Goal: Task Accomplishment & Management: Manage account settings

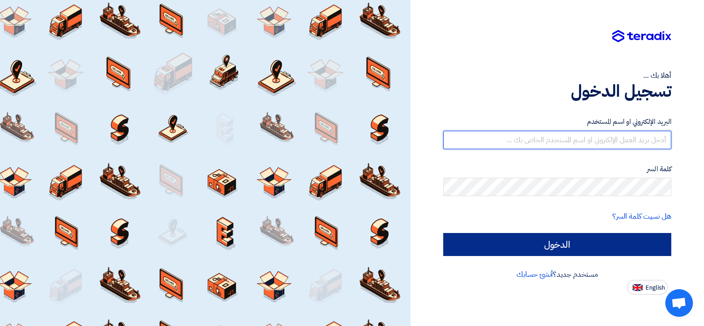
type input "[EMAIL_ADDRESS][DOMAIN_NAME]"
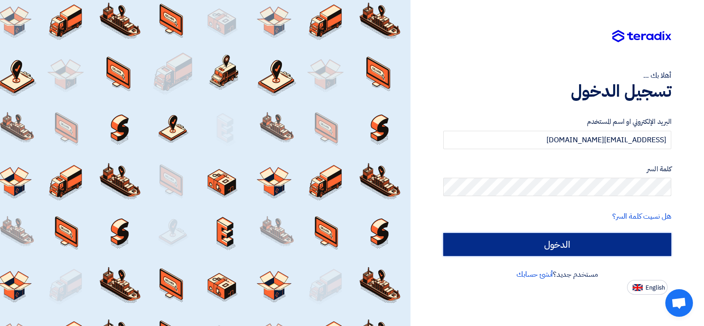
click at [511, 240] on input "الدخول" at bounding box center [557, 244] width 228 height 23
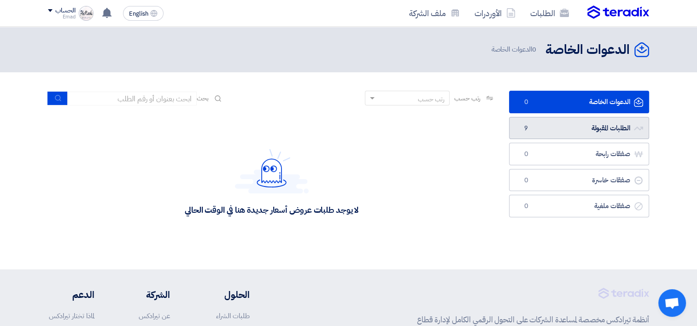
click at [540, 131] on link "الطلبات المقبولة الطلبات المقبولة 9" at bounding box center [579, 128] width 140 height 23
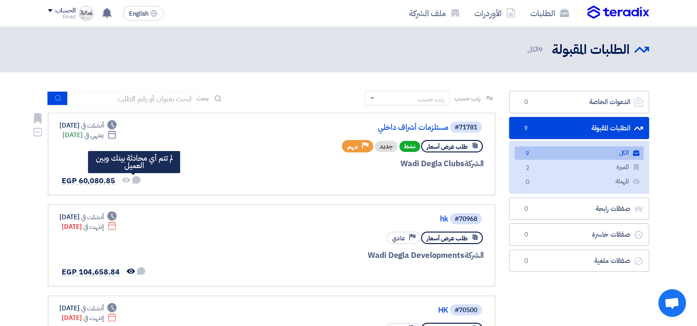
click at [132, 179] on use at bounding box center [136, 180] width 8 height 8
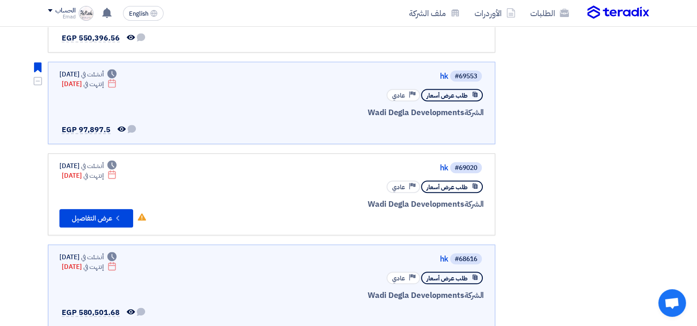
scroll to position [627, 0]
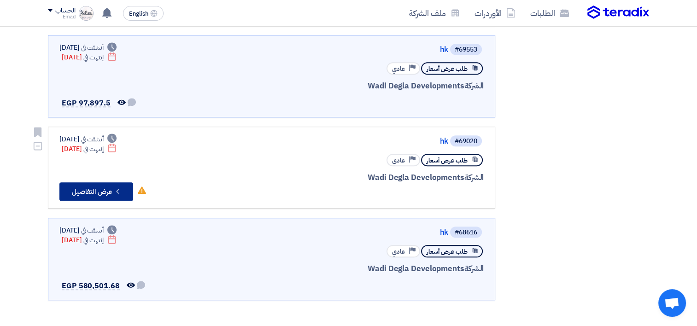
click at [107, 189] on button "Check details عرض التفاصيل" at bounding box center [96, 192] width 74 height 18
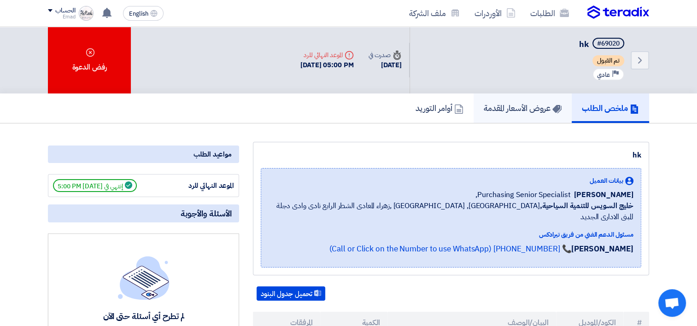
click at [494, 107] on h5 "عروض الأسعار المقدمة" at bounding box center [523, 108] width 78 height 11
